Goal: Check status: Check status

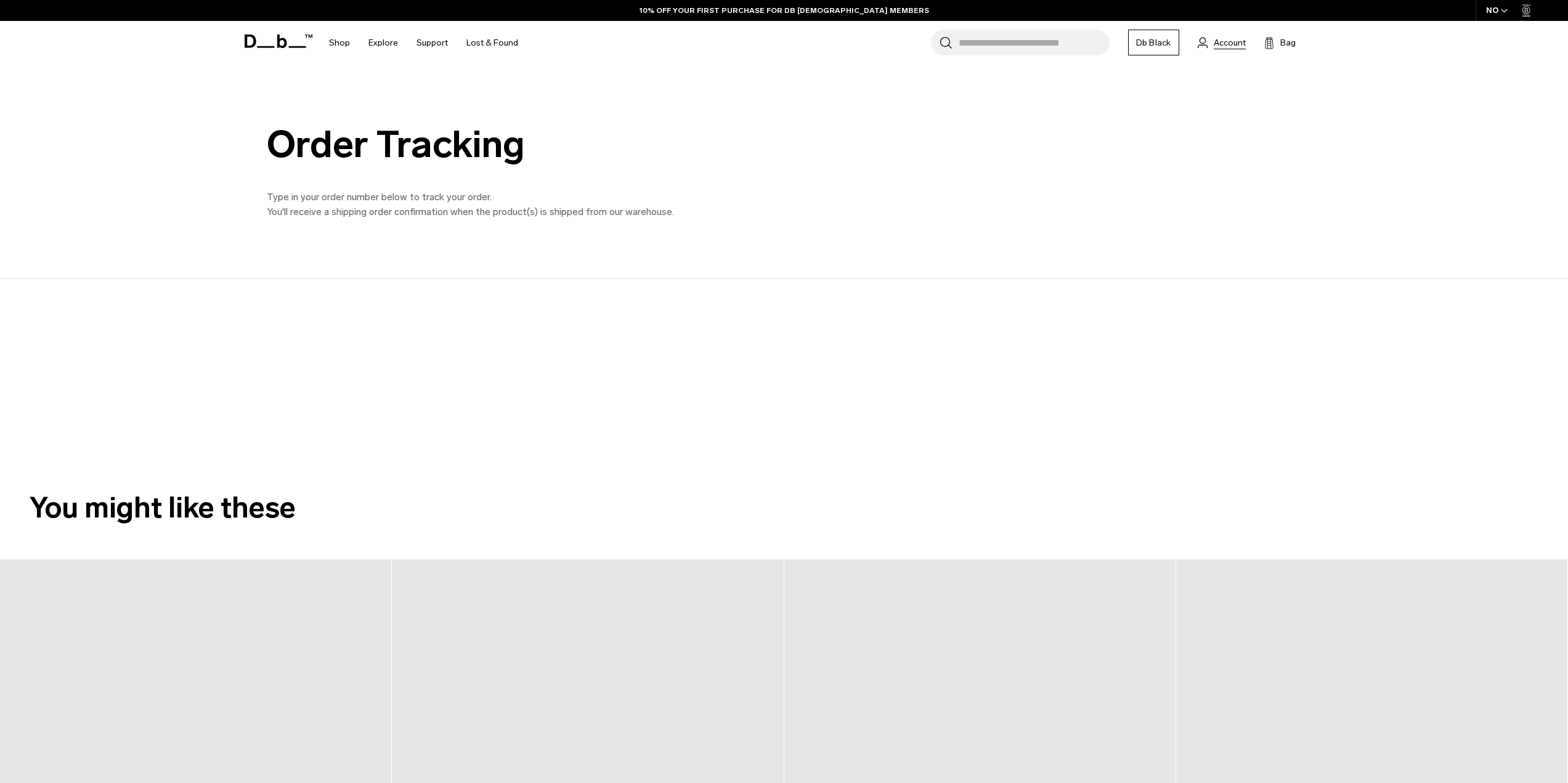
click at [1224, 44] on span "Account" at bounding box center [1229, 42] width 32 height 13
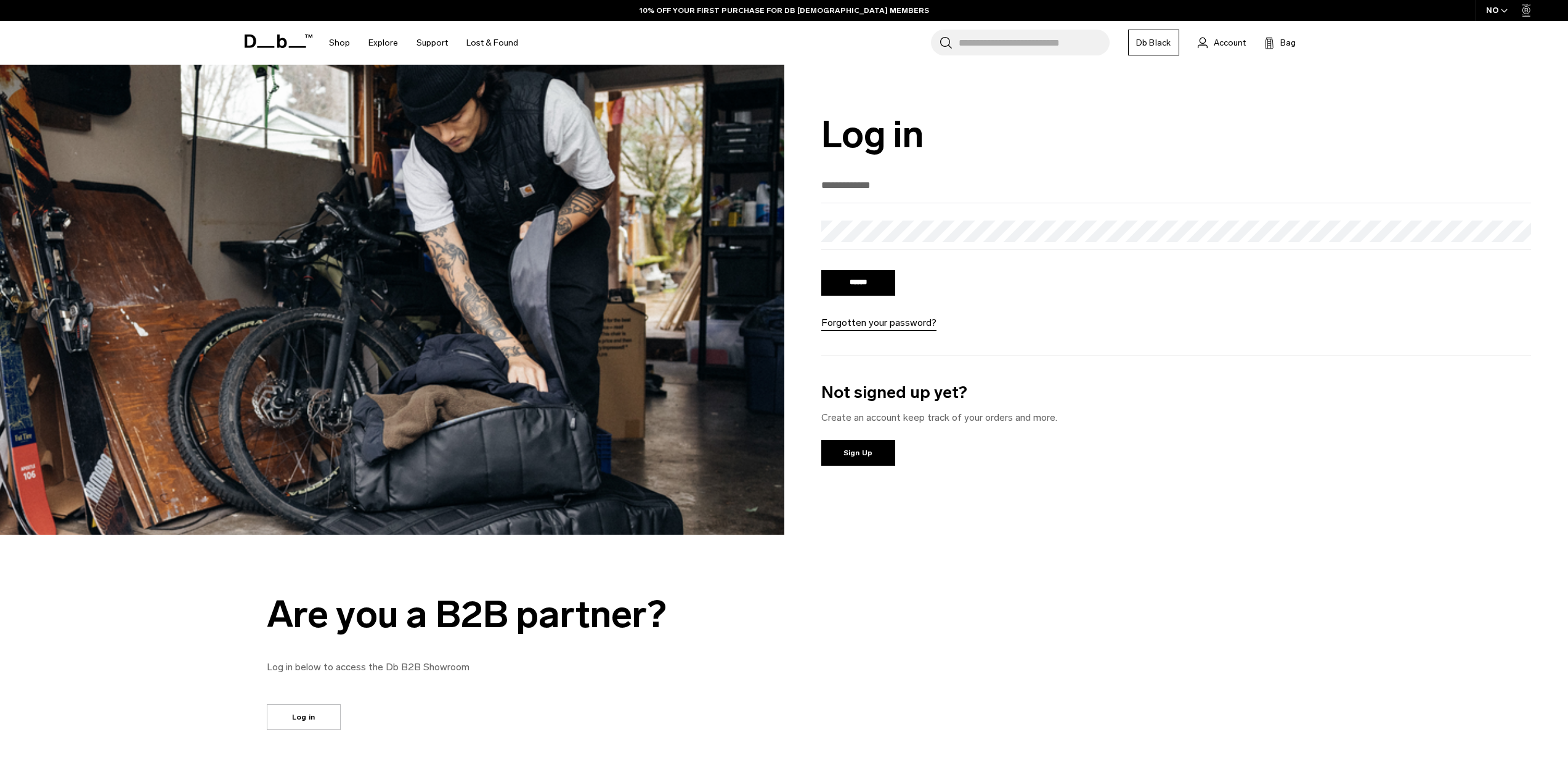
click at [885, 195] on input "email" at bounding box center [1176, 185] width 711 height 20
click at [914, 189] on input "email" at bounding box center [1176, 185] width 711 height 20
type input "*"
type input "**********"
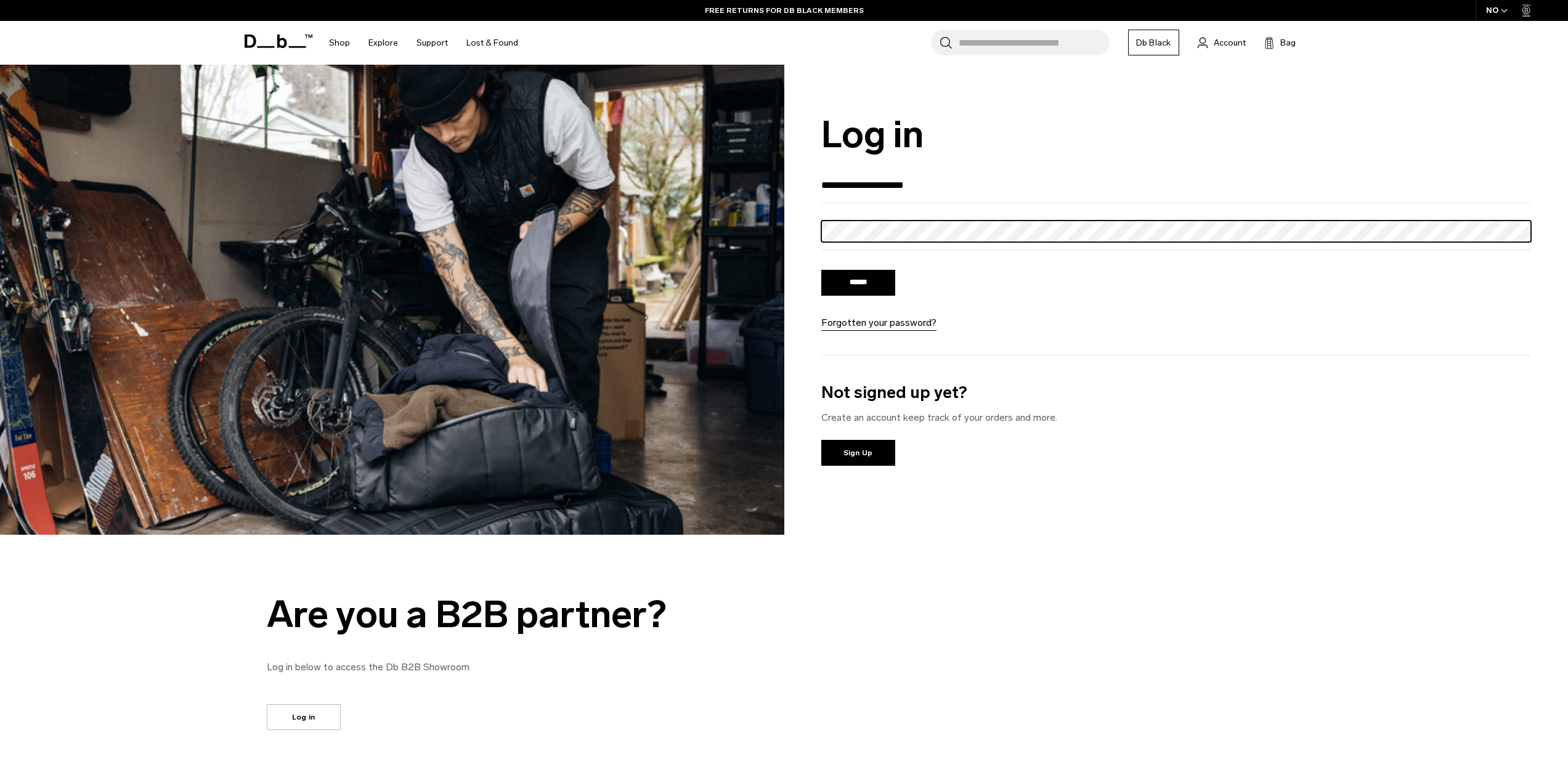
click at [821, 269] on input "******" at bounding box center [858, 282] width 74 height 26
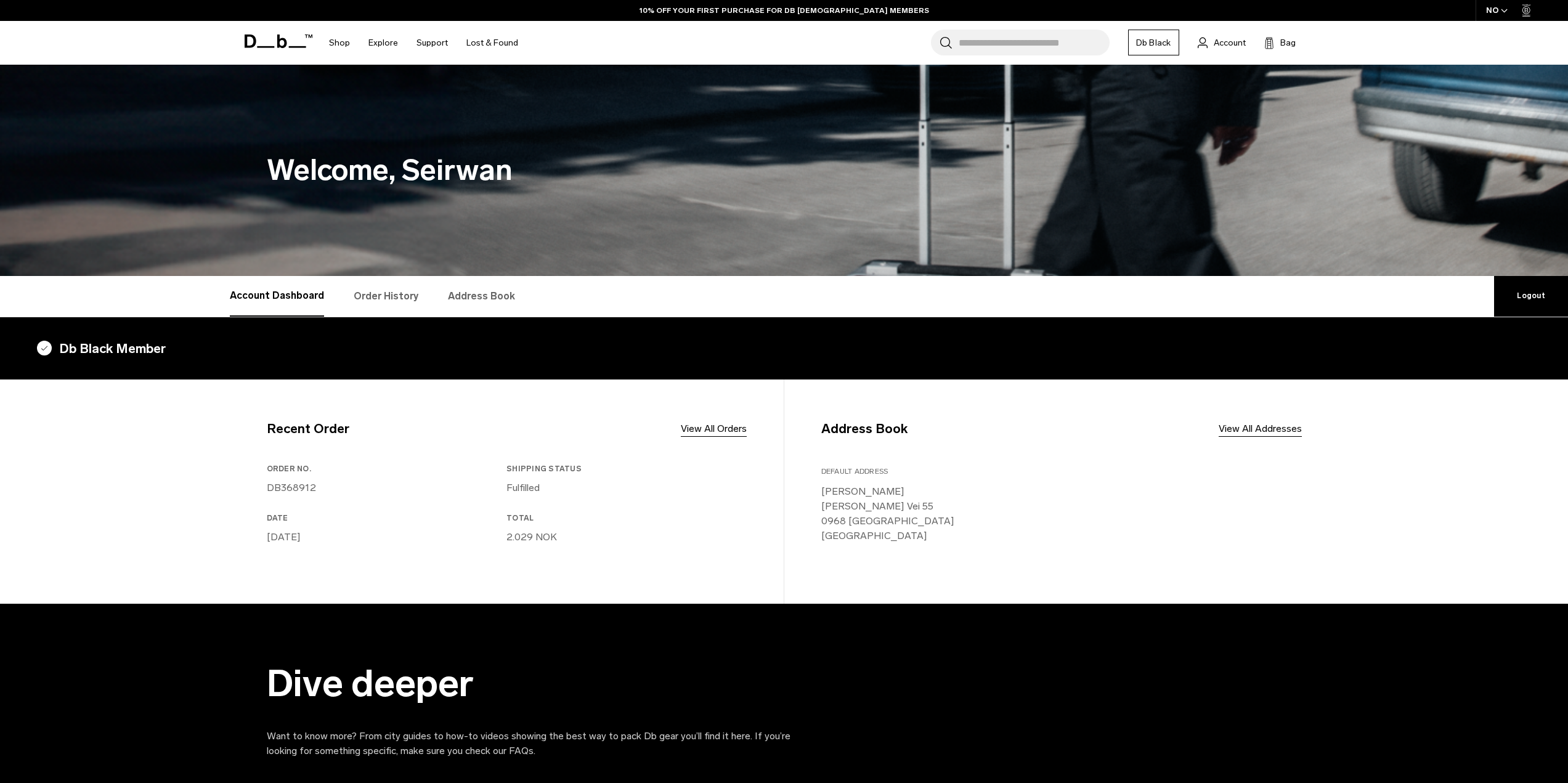
click at [512, 534] on p "2.029 NOK" at bounding box center [624, 537] width 235 height 14
click at [697, 429] on link "View All Orders" at bounding box center [713, 429] width 66 height 14
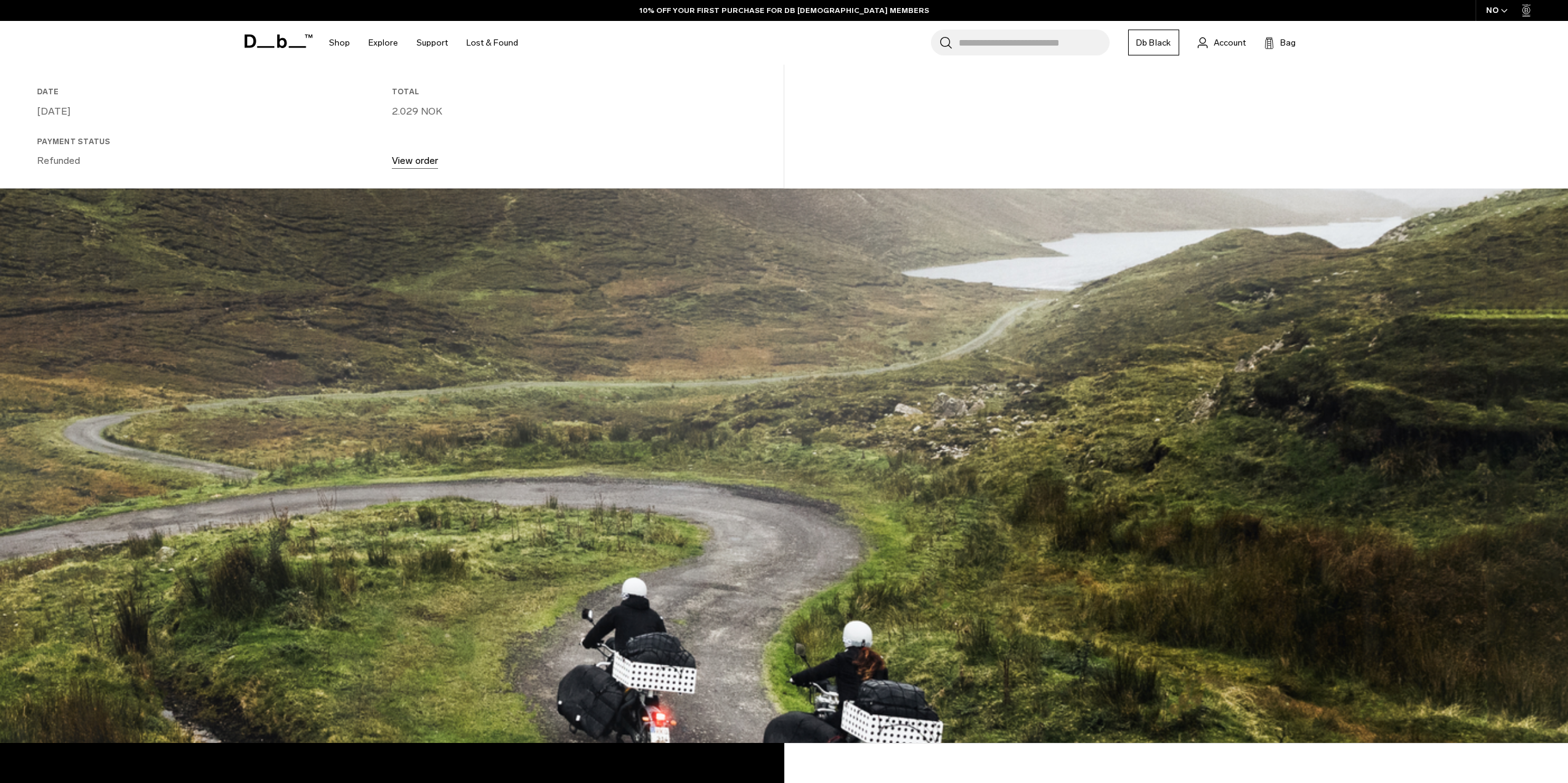
click at [427, 164] on link "View order" at bounding box center [414, 160] width 46 height 12
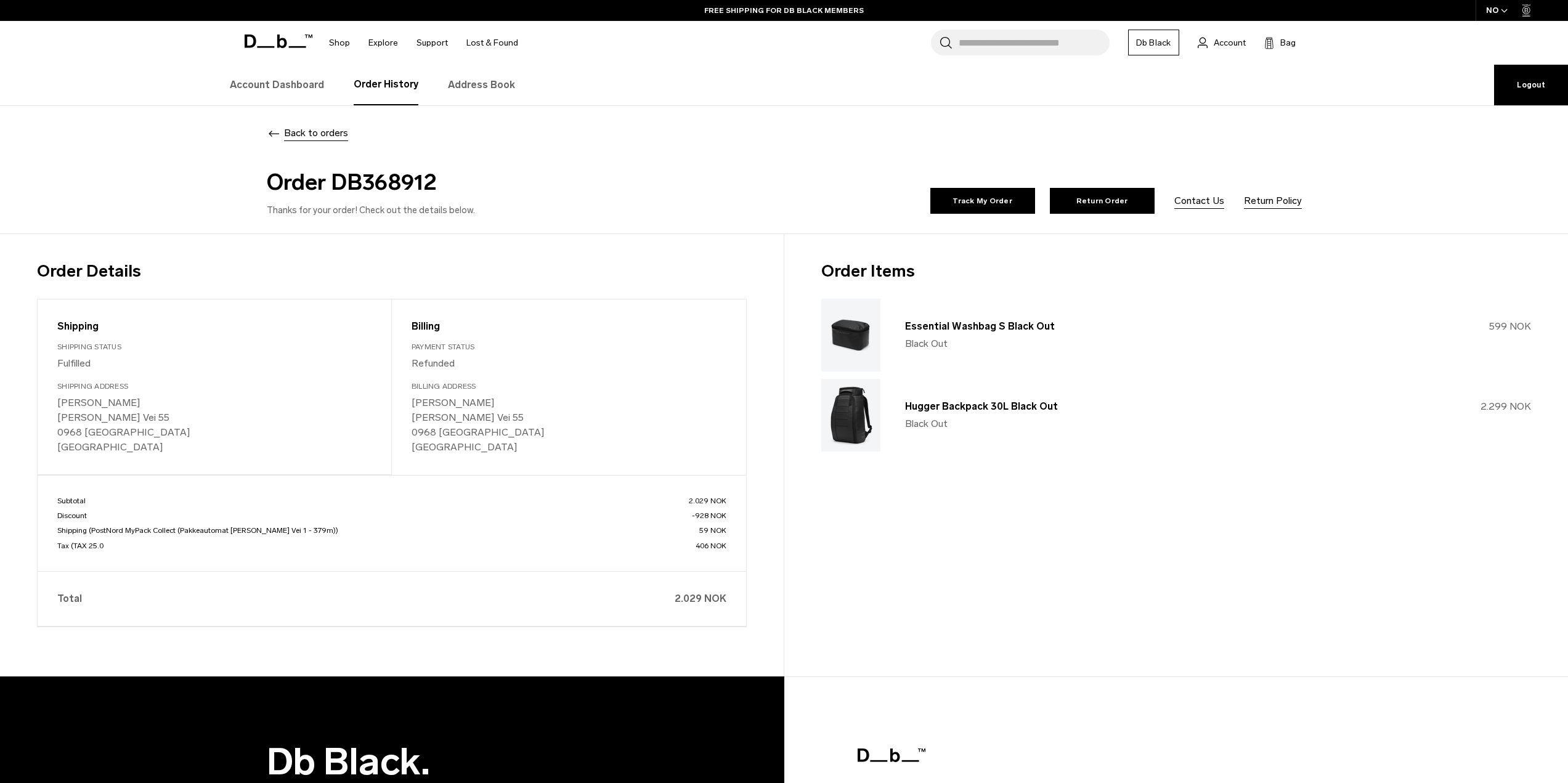
click at [148, 162] on div "Back to orders Order DB368912 Thanks for your order! Check out the details belo…" at bounding box center [784, 169] width 1568 height 127
click at [118, 193] on div "Back to orders Order DB368912 Thanks for your order! Check out the details belo…" at bounding box center [784, 169] width 1568 height 127
